Goal: Task Accomplishment & Management: Manage account settings

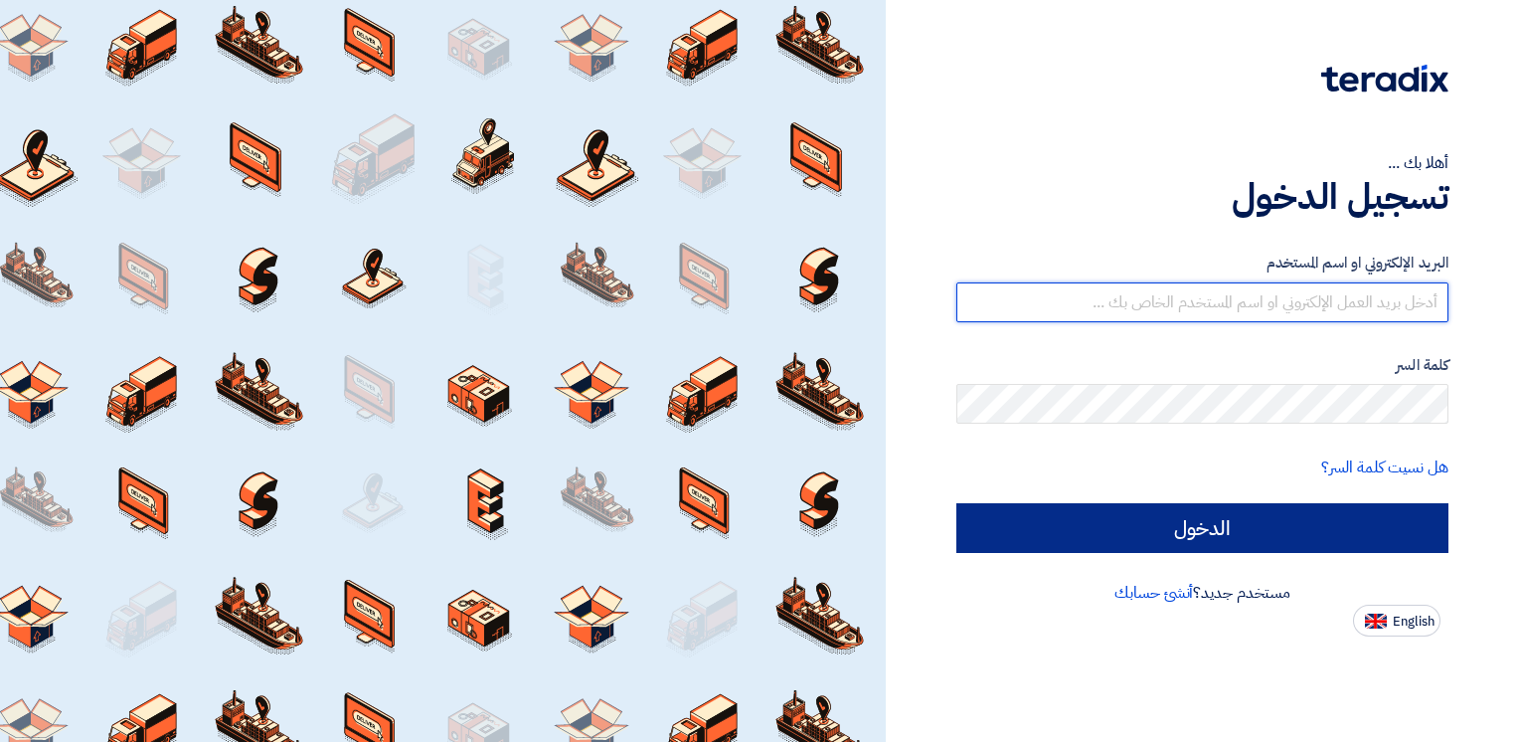
type input "[PERSON_NAME][EMAIL_ADDRESS][PERSON_NAME][DOMAIN_NAME]"
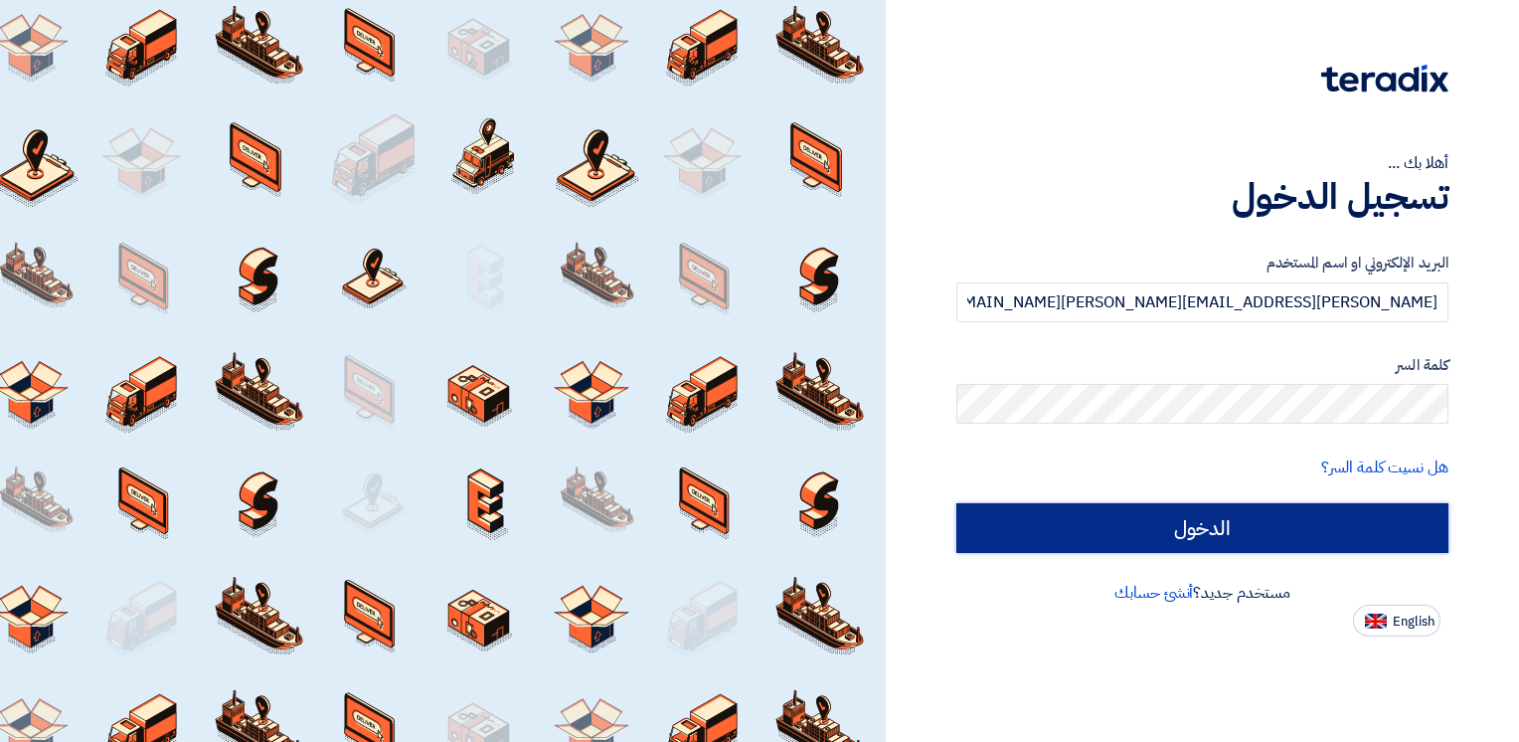
click at [1323, 514] on input "الدخول" at bounding box center [1203, 528] width 492 height 50
type input "Sign in"
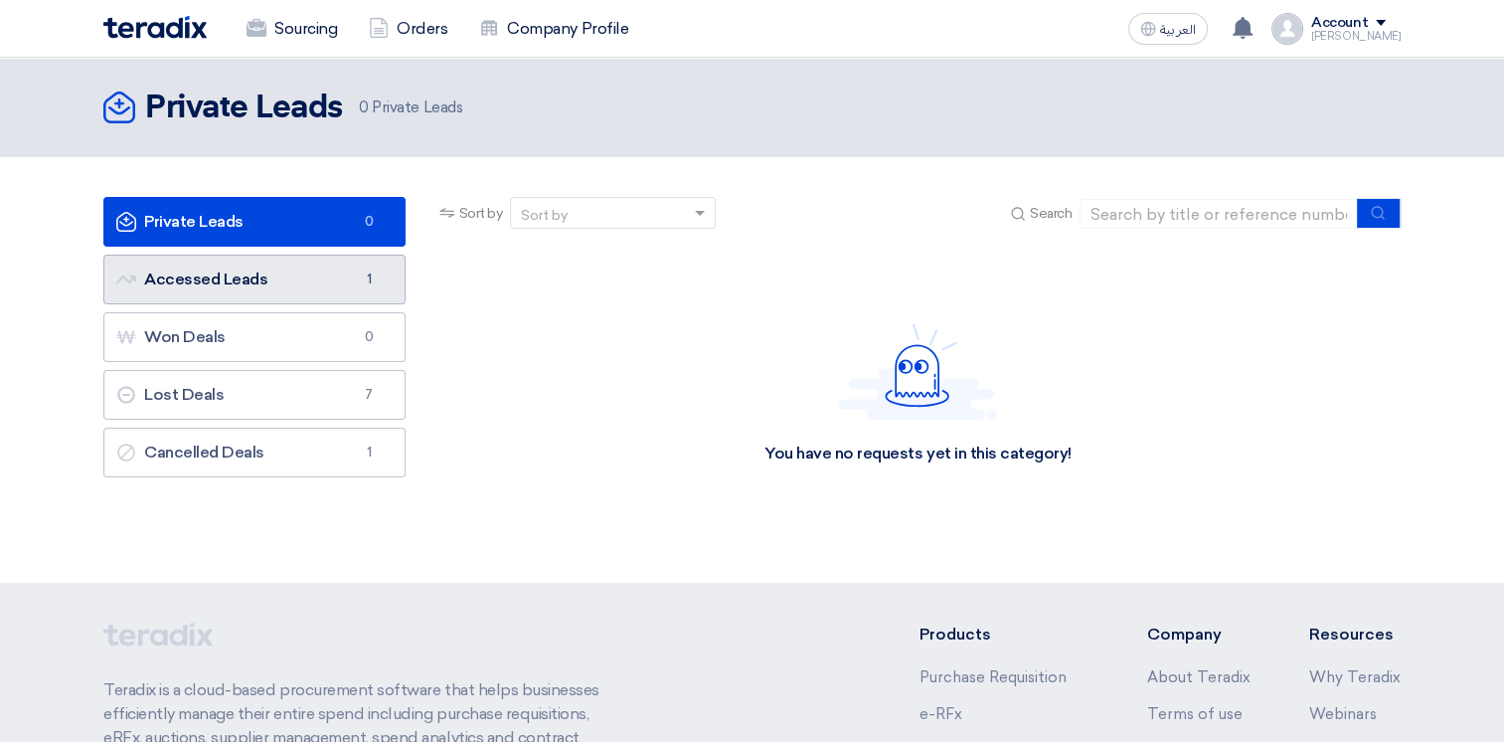
click at [262, 270] on link "Accessed Leads Accessed Leads 1" at bounding box center [254, 280] width 302 height 50
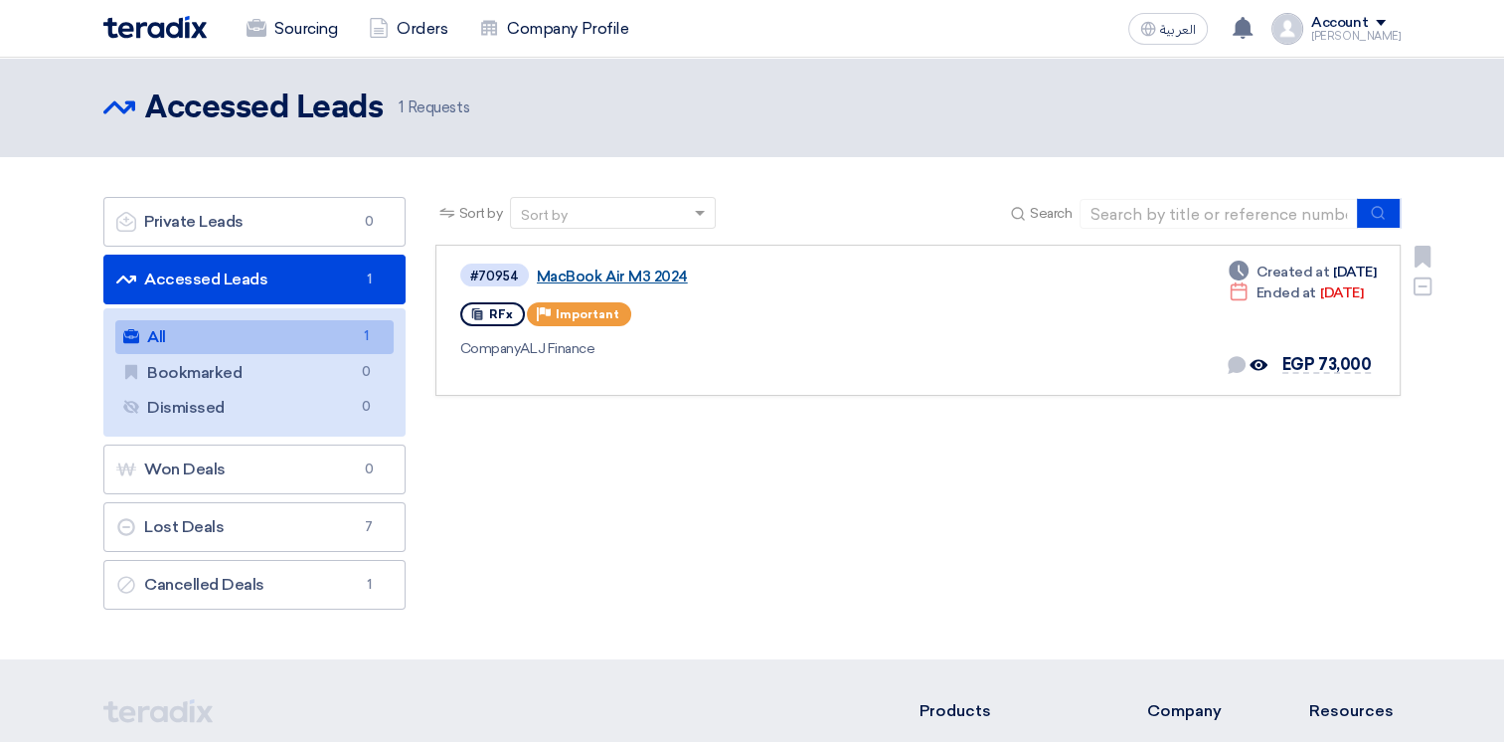
click at [620, 272] on link "MacBook Air M3 2024" at bounding box center [785, 276] width 497 height 18
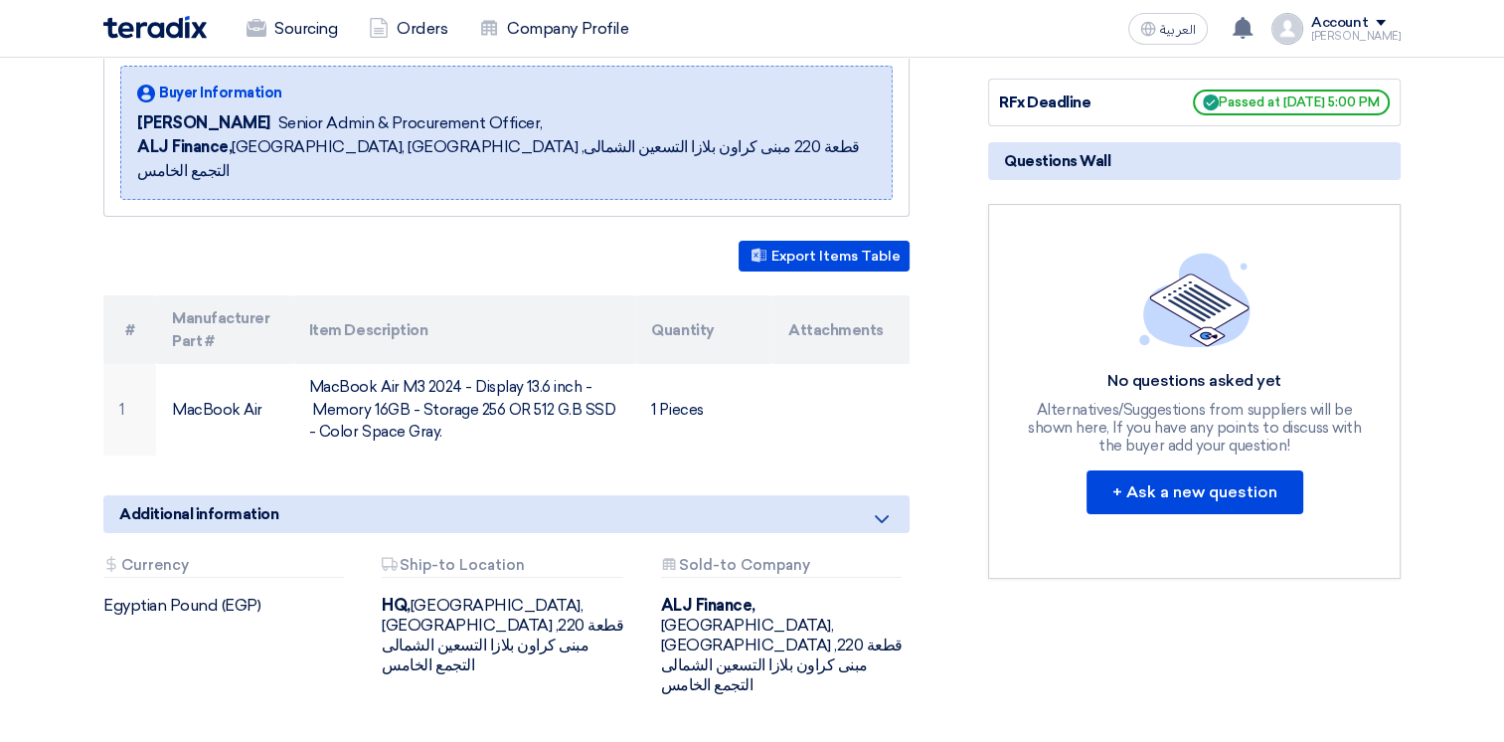
scroll to position [99, 0]
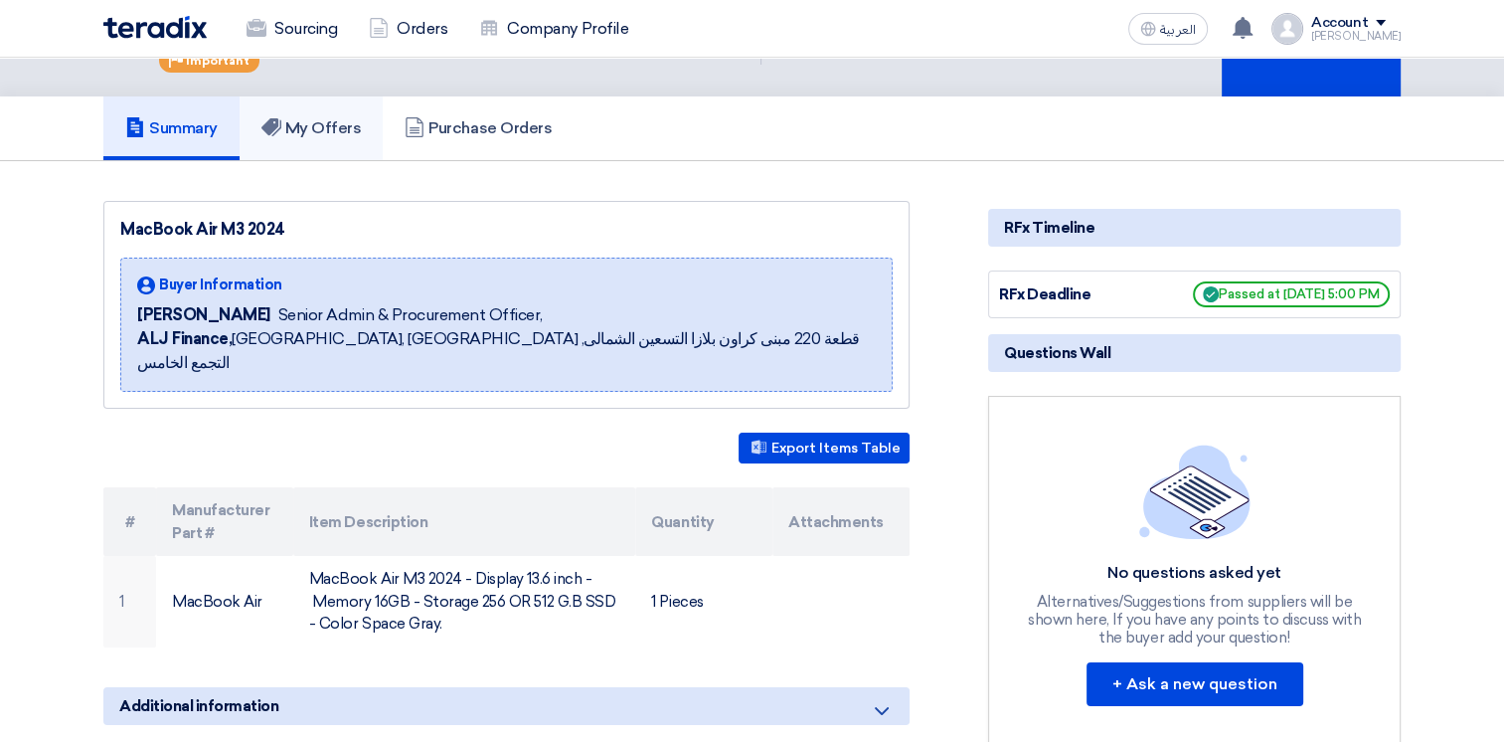
click at [354, 132] on h5 "My Offers" at bounding box center [312, 128] width 100 height 20
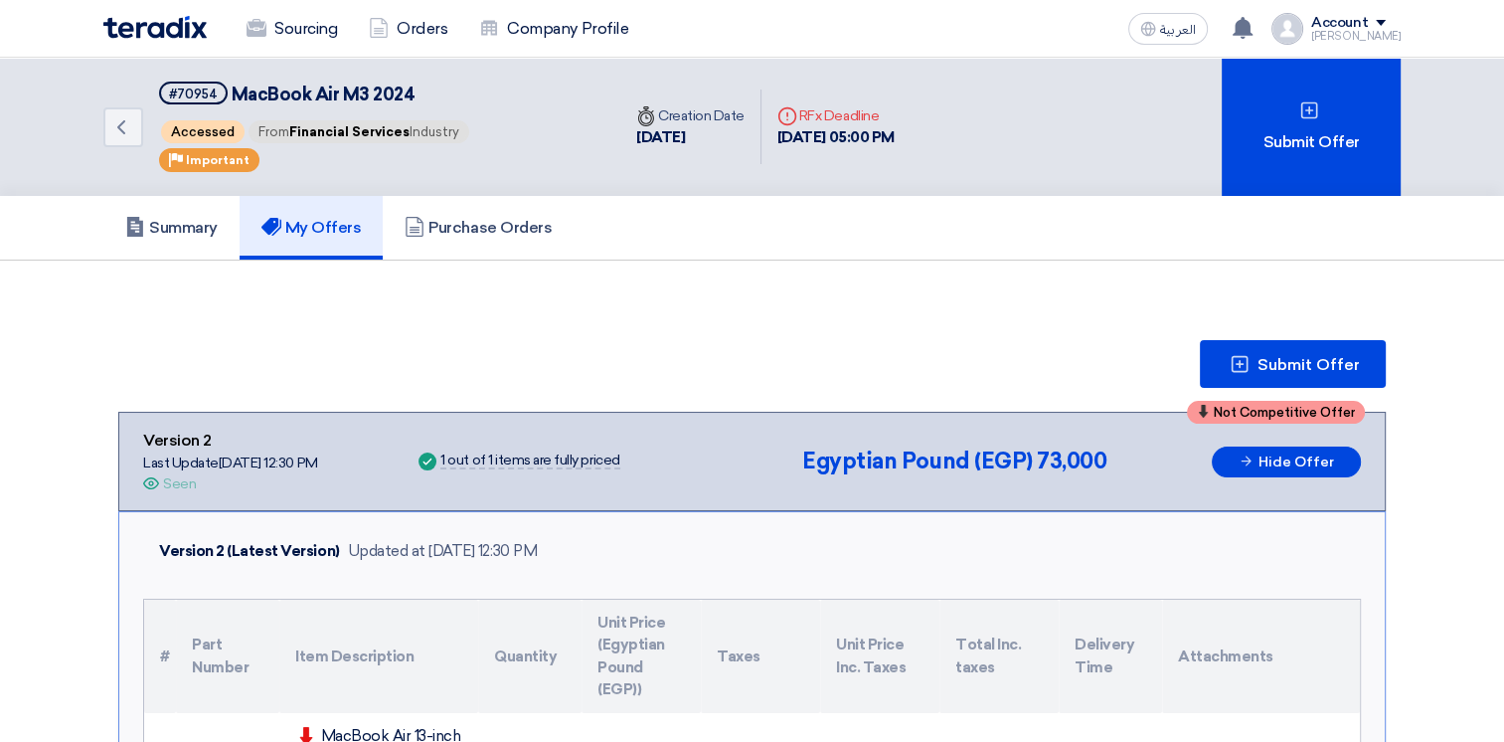
click at [182, 24] on img at bounding box center [154, 27] width 103 height 23
